Goal: Task Accomplishment & Management: Manage account settings

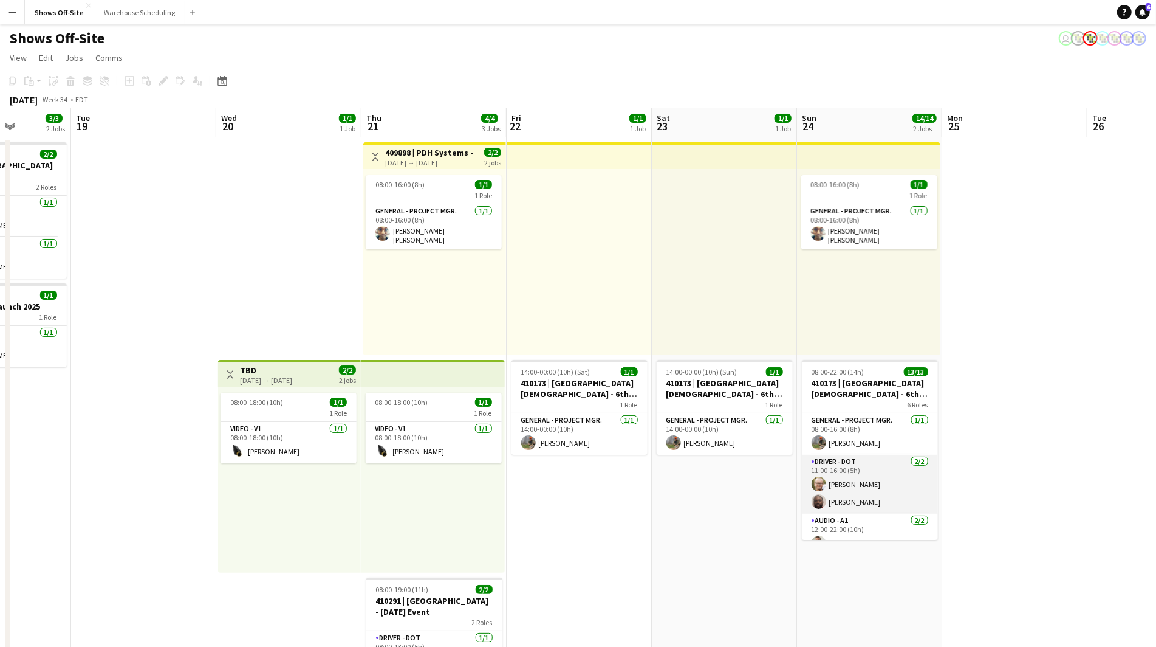
click at [819, 502] on app-user-avatar at bounding box center [819, 501] width 15 height 15
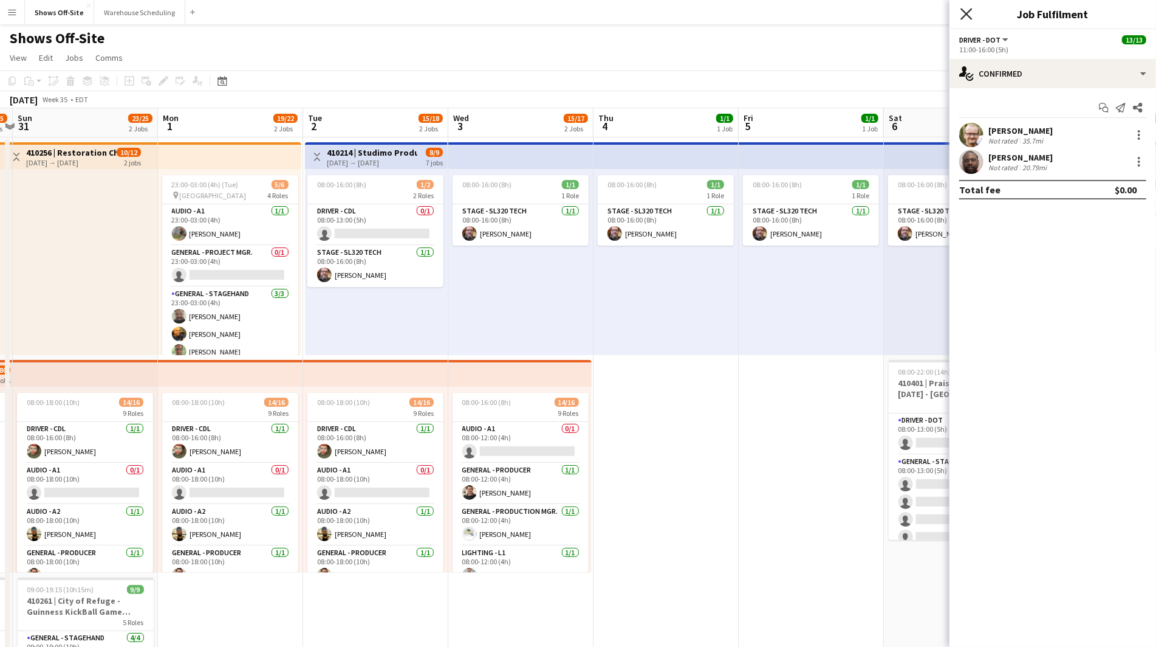
click at [967, 14] on icon at bounding box center [967, 14] width 12 height 12
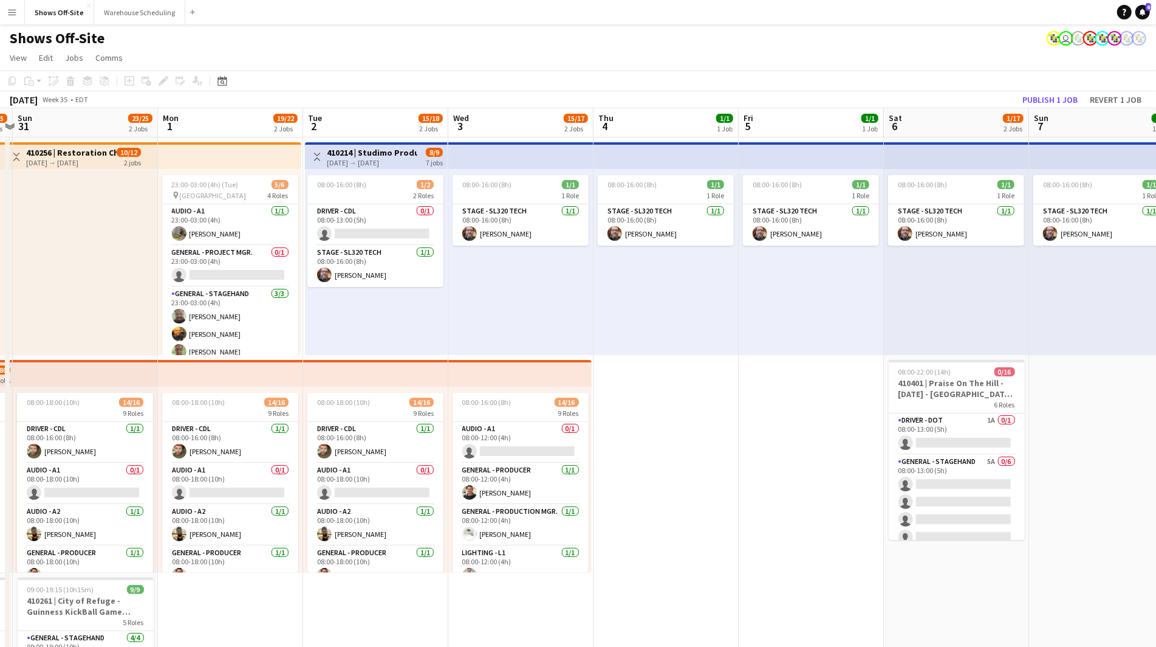
click at [850, 57] on app-page-menu "View Day view expanded Day view collapsed Month view Date picker Jump to [DATE]…" at bounding box center [578, 58] width 1156 height 23
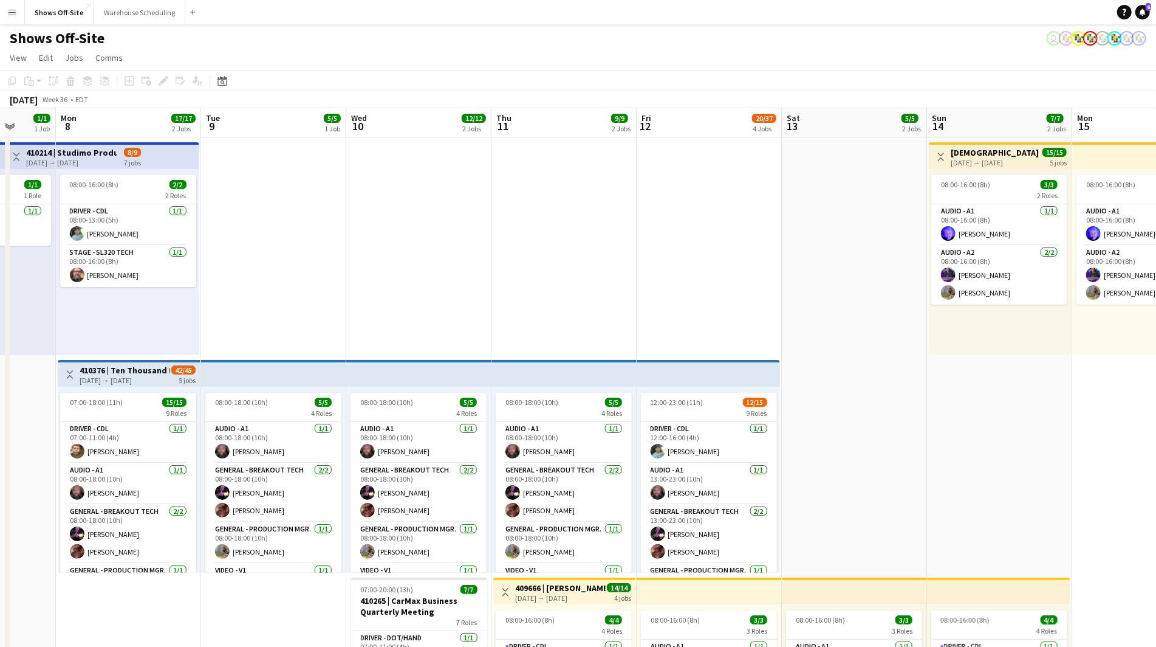
scroll to position [0, 397]
